Goal: Task Accomplishment & Management: Manage account settings

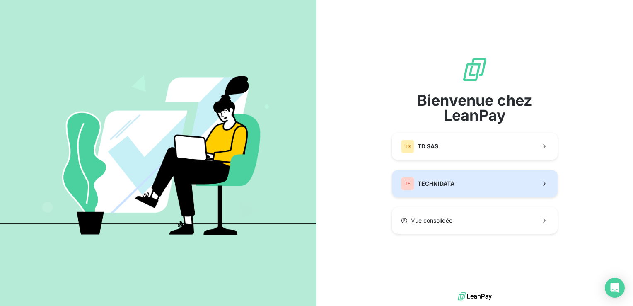
click at [473, 188] on button "TE TECHNIDATA" at bounding box center [475, 183] width 166 height 27
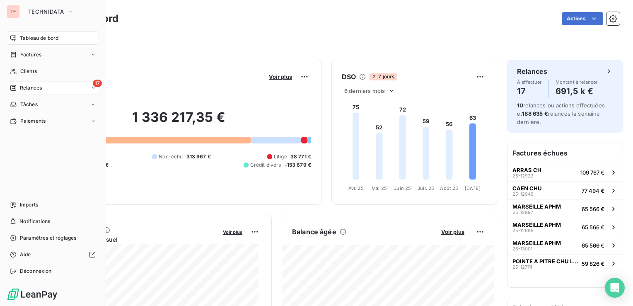
click at [12, 89] on icon at bounding box center [13, 88] width 7 height 7
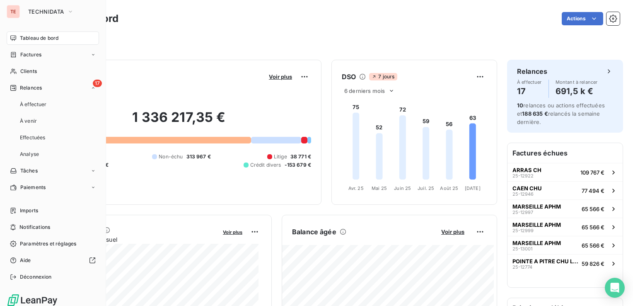
click at [32, 79] on nav "Tableau de bord Factures Clients 17 Relances À effectuer À venir Effectuées Ana…" at bounding box center [53, 112] width 92 height 162
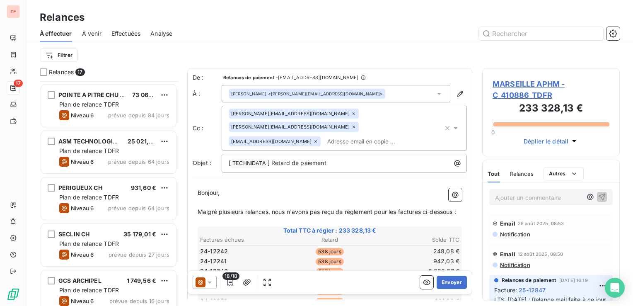
scroll to position [564, 0]
